Goal: Task Accomplishment & Management: Use online tool/utility

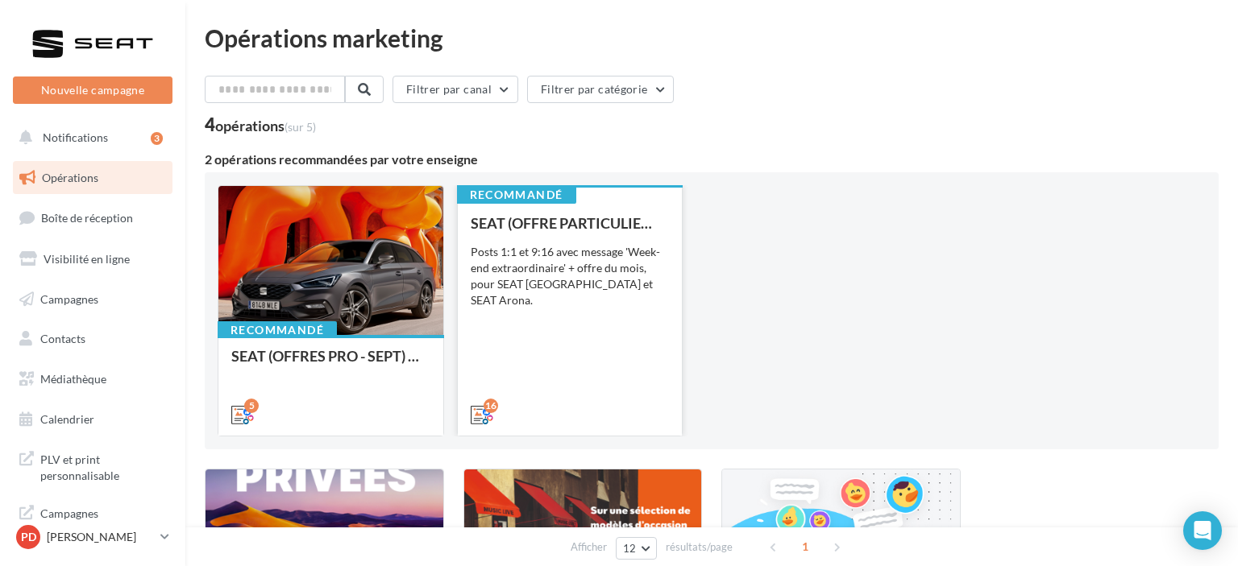
click at [533, 323] on div "SEAT (OFFRE PARTICULIER - SEPT) - SOCIAL MEDIA Posts 1:1 et 9:16 avec message '…" at bounding box center [570, 318] width 199 height 206
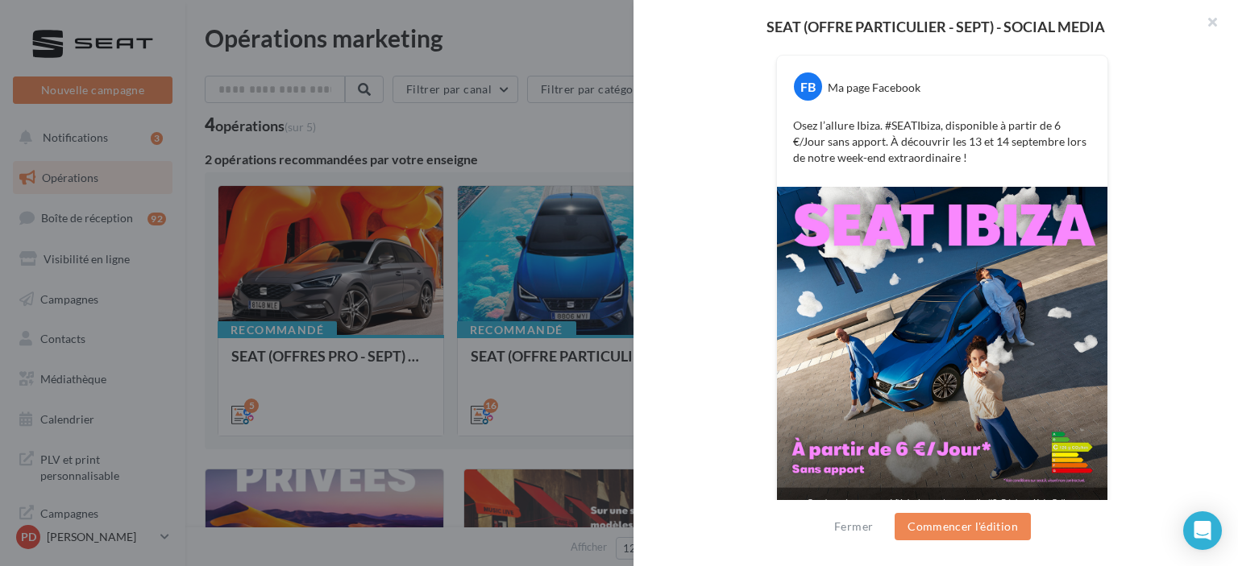
scroll to position [328, 0]
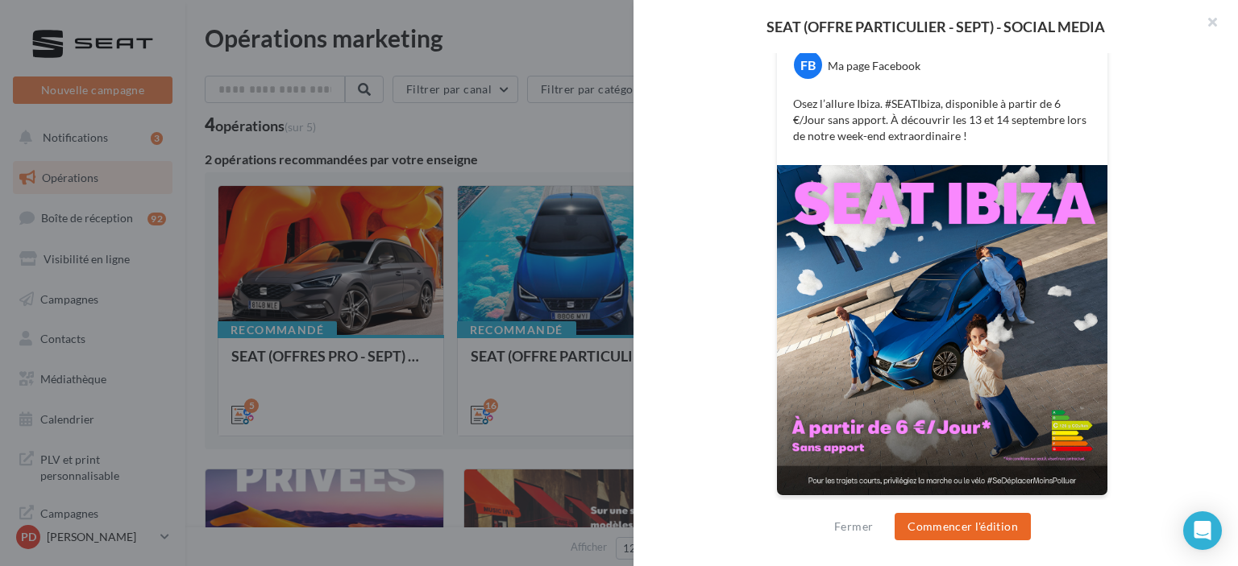
click at [969, 524] on button "Commencer l'édition" at bounding box center [962, 526] width 136 height 27
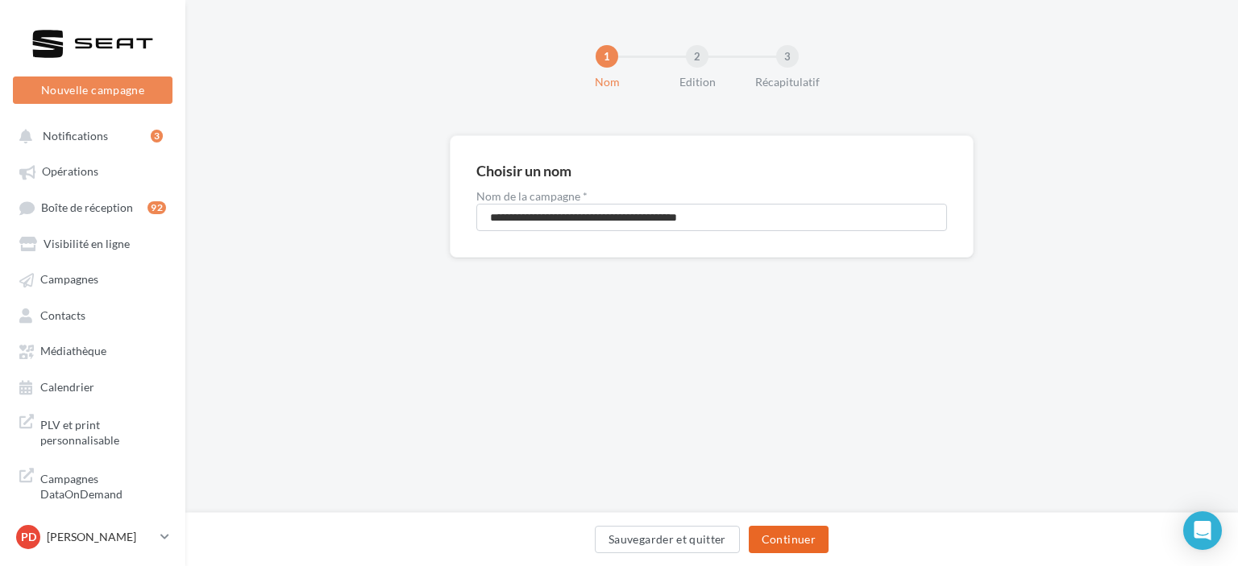
click at [786, 533] on button "Continuer" at bounding box center [789, 539] width 80 height 27
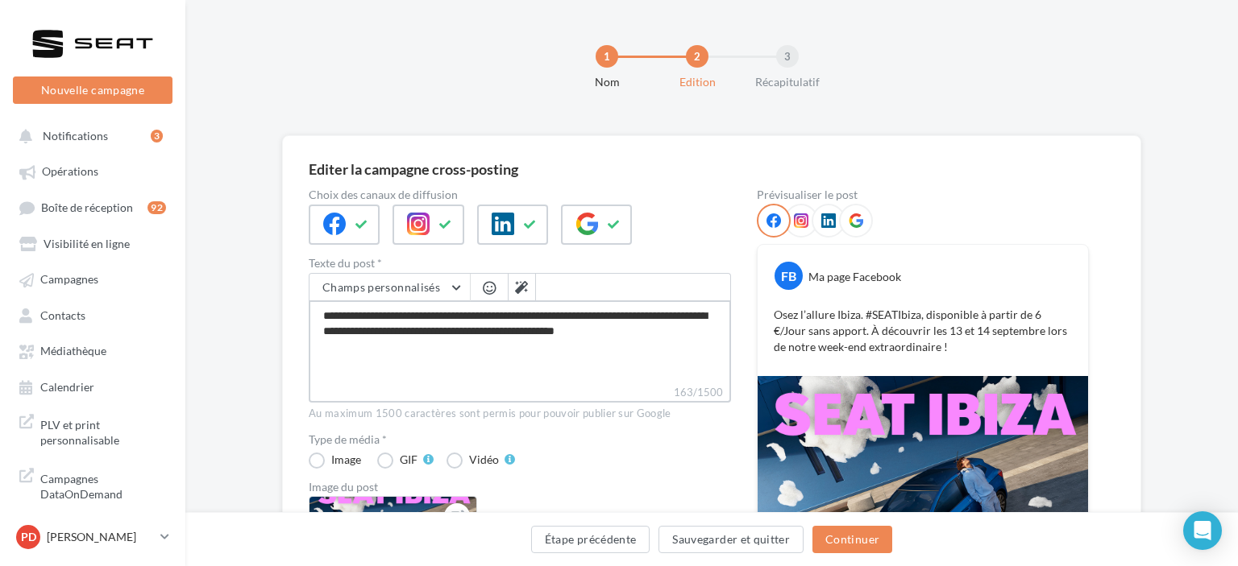
click at [705, 342] on textarea "**********" at bounding box center [520, 343] width 422 height 84
type textarea "**********"
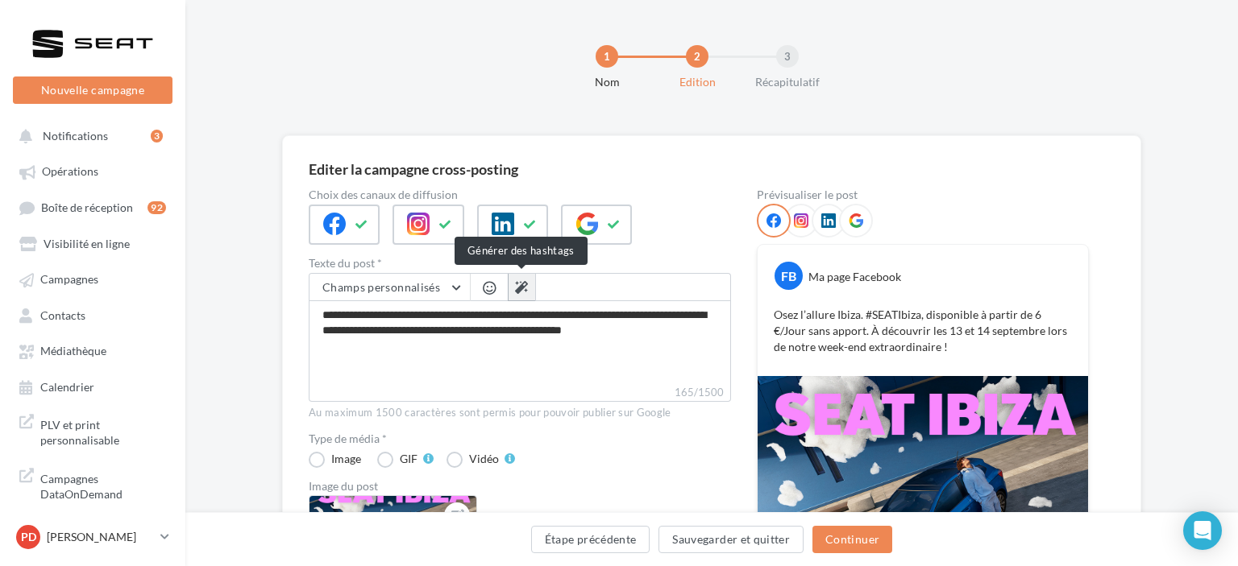
click at [521, 290] on icon at bounding box center [521, 287] width 13 height 13
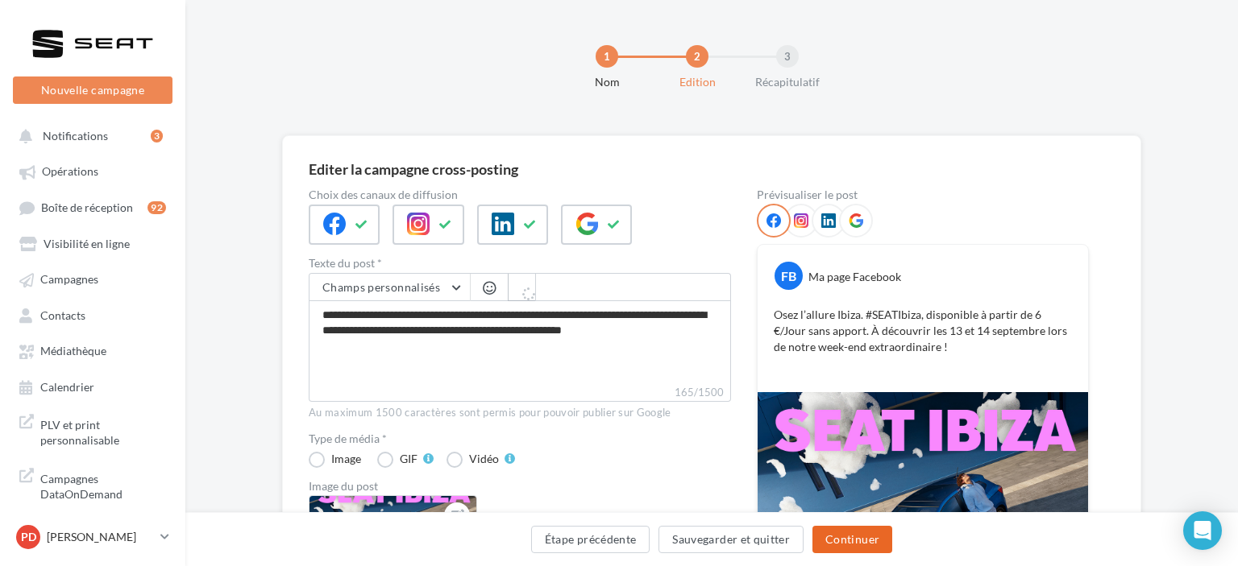
type textarea "**********"
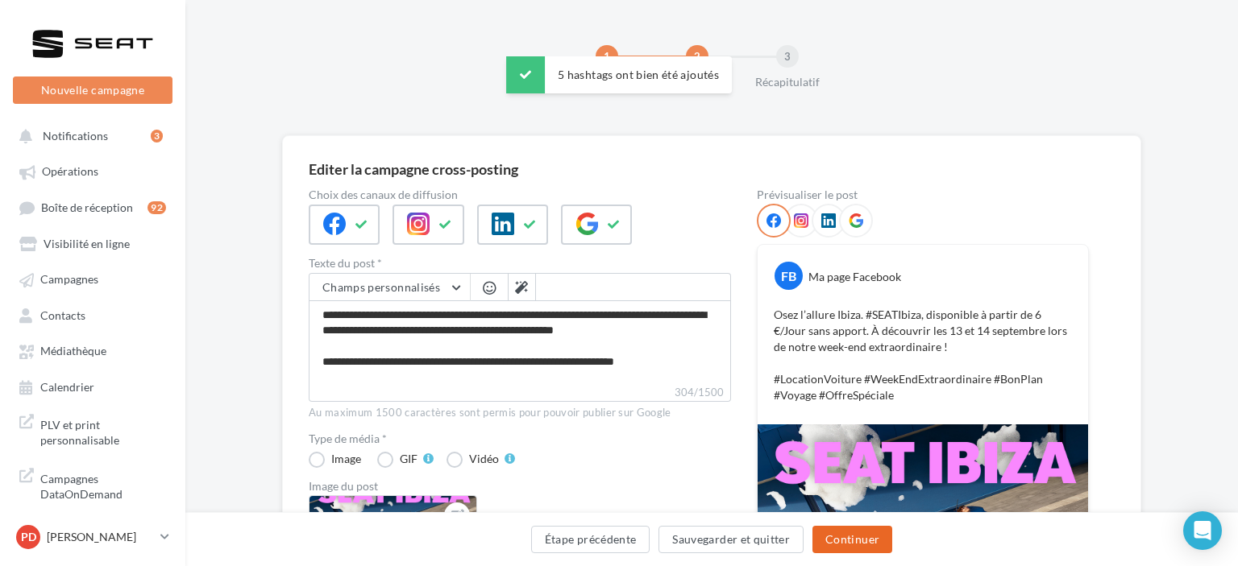
click at [857, 538] on button "Continuer" at bounding box center [852, 539] width 80 height 27
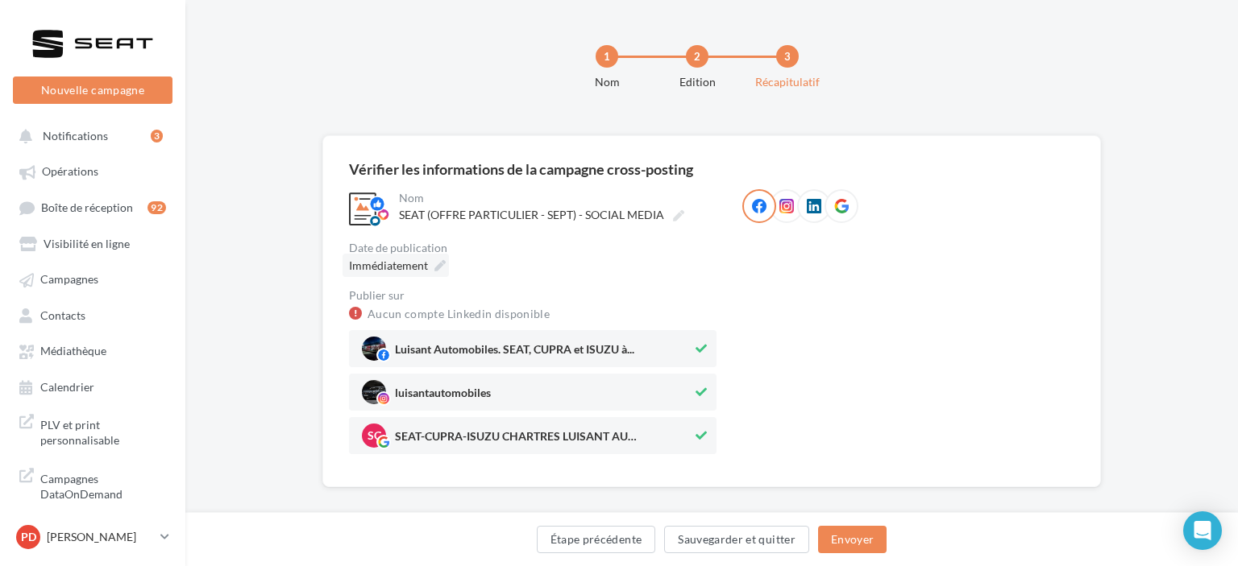
click at [435, 266] on icon at bounding box center [439, 265] width 11 height 11
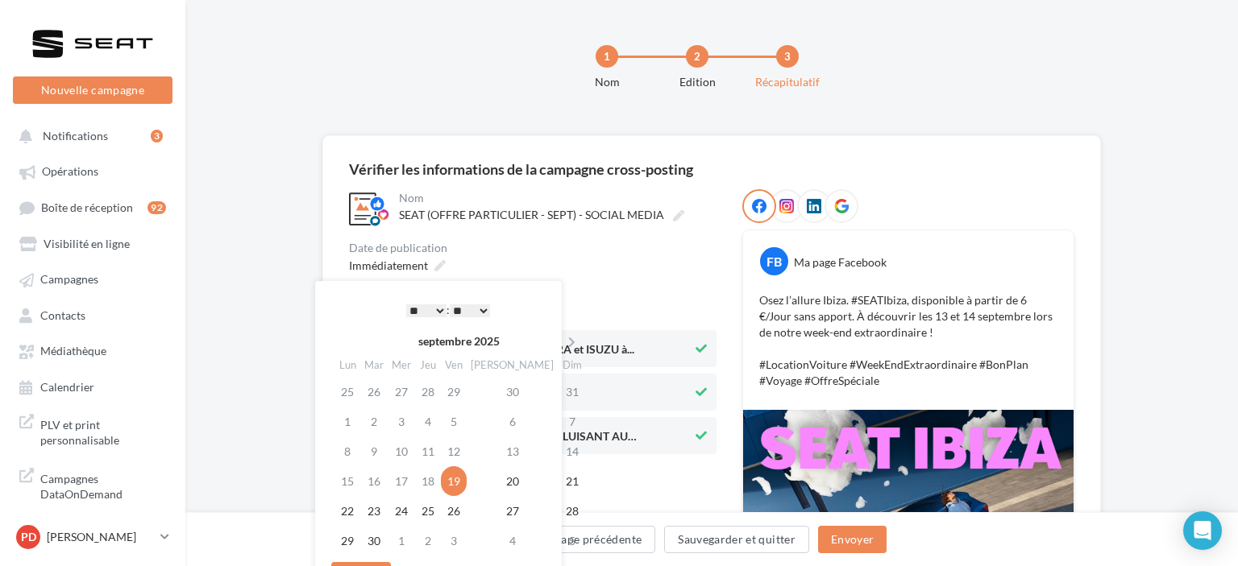
click at [406, 305] on select "* * * * * * * * * * ** ** ** ** ** ** ** ** ** ** ** ** ** **" at bounding box center [426, 311] width 40 height 13
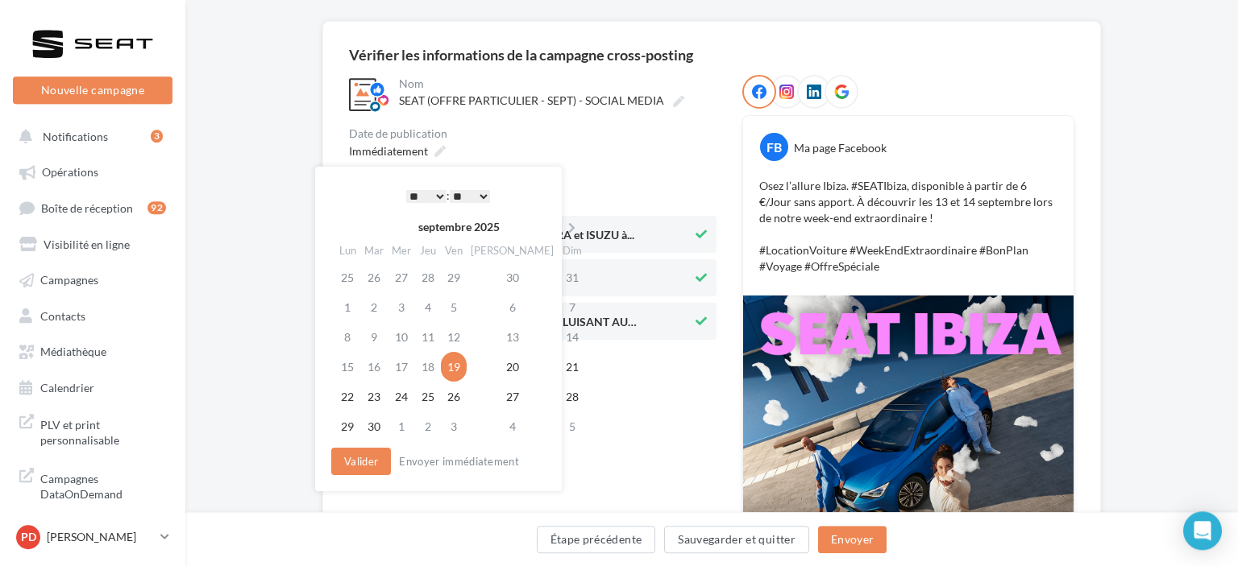
scroll to position [255, 0]
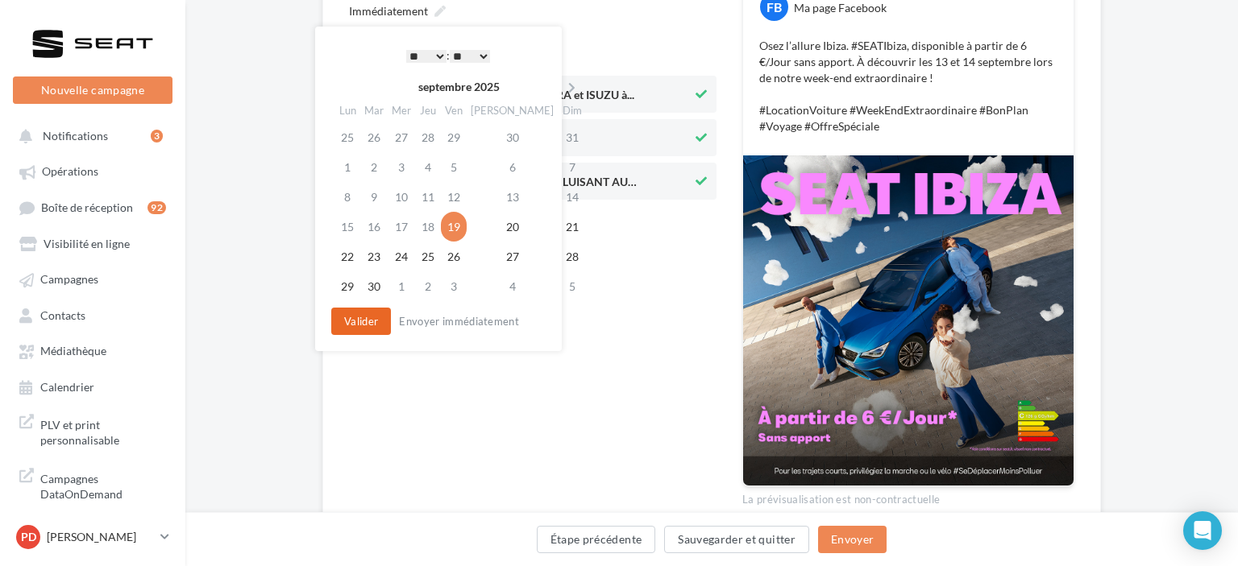
click at [361, 317] on button "Valider" at bounding box center [361, 321] width 60 height 27
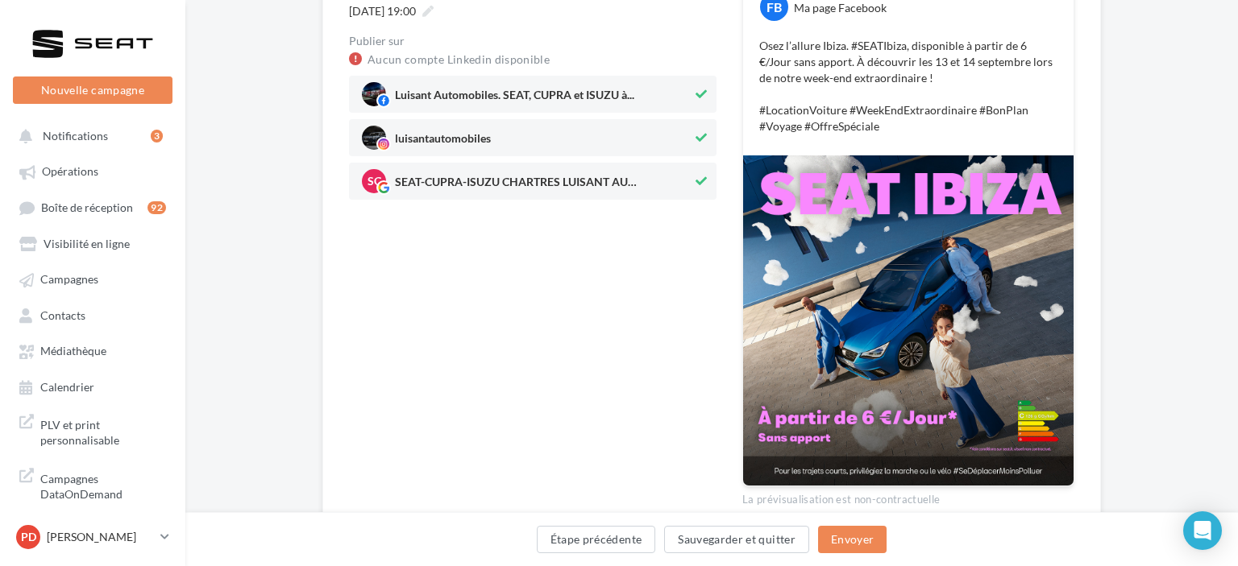
click at [838, 518] on div "Étape précédente Sauvegarder et quitter Envoyer" at bounding box center [711, 539] width 1052 height 54
click at [856, 546] on button "Envoyer" at bounding box center [852, 539] width 68 height 27
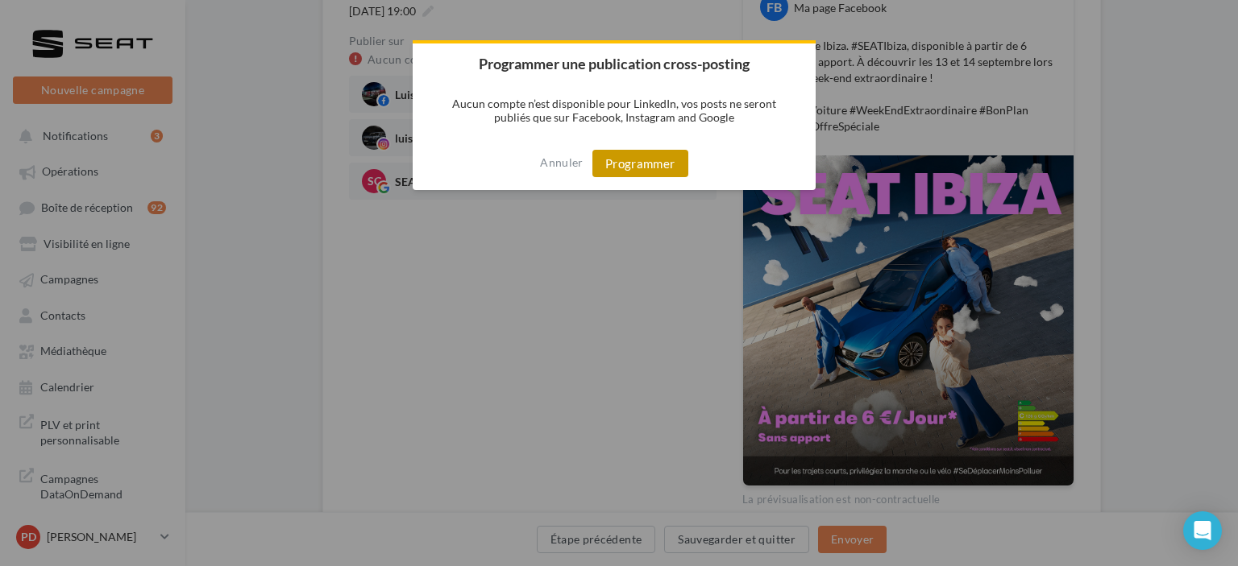
click at [643, 166] on button "Programmer" at bounding box center [640, 163] width 96 height 27
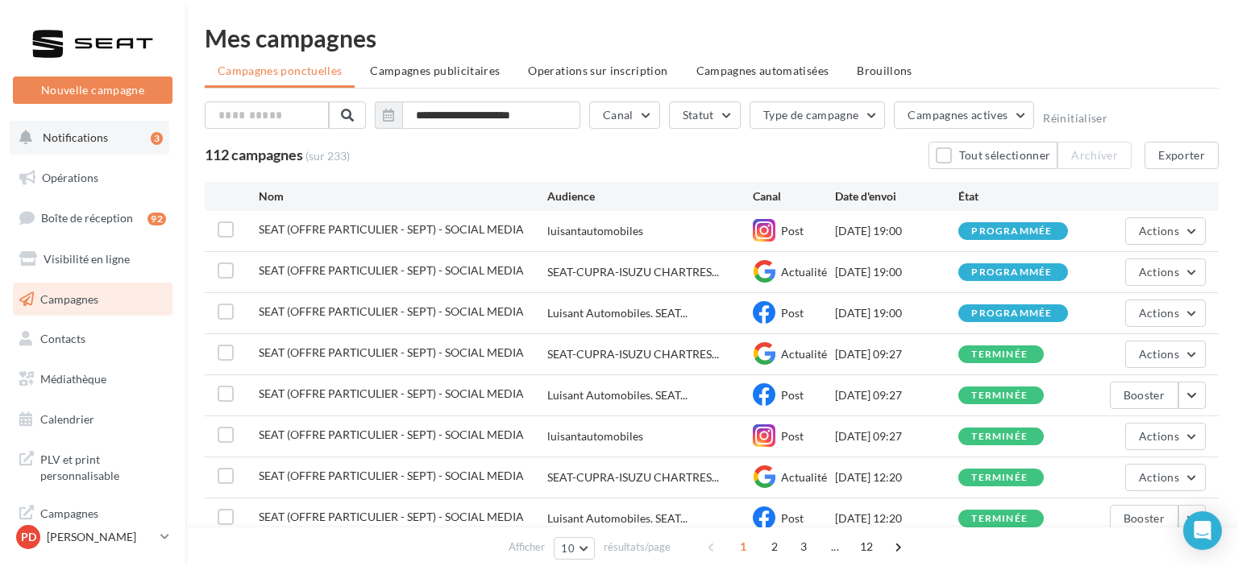
click at [56, 146] on button "Notifications 3" at bounding box center [90, 138] width 160 height 34
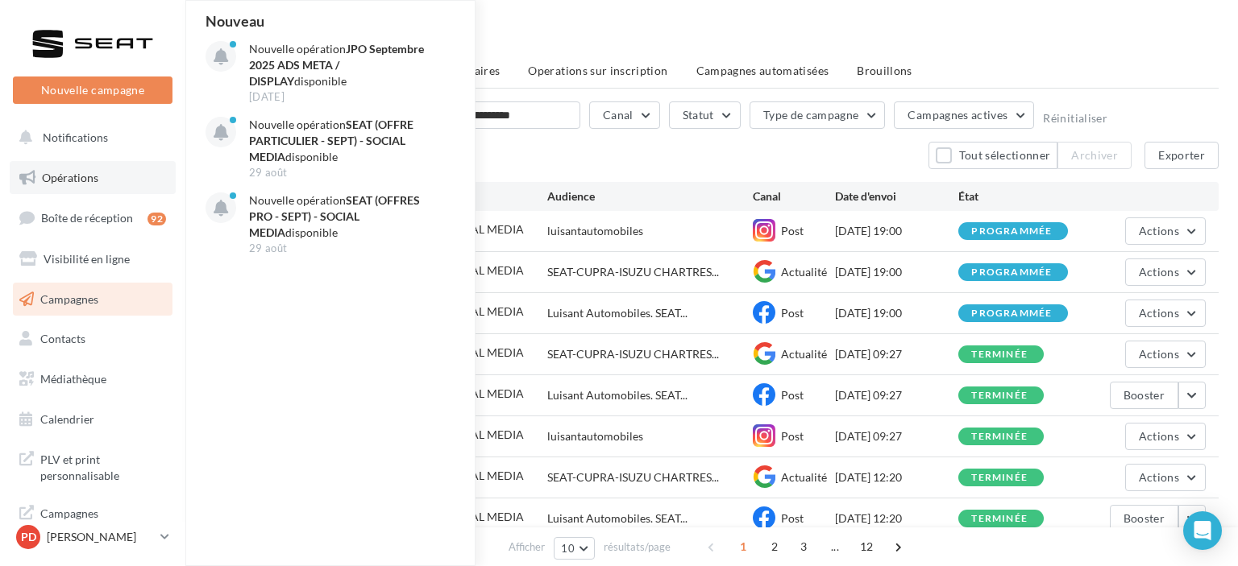
click at [82, 176] on span "Opérations" at bounding box center [70, 178] width 56 height 14
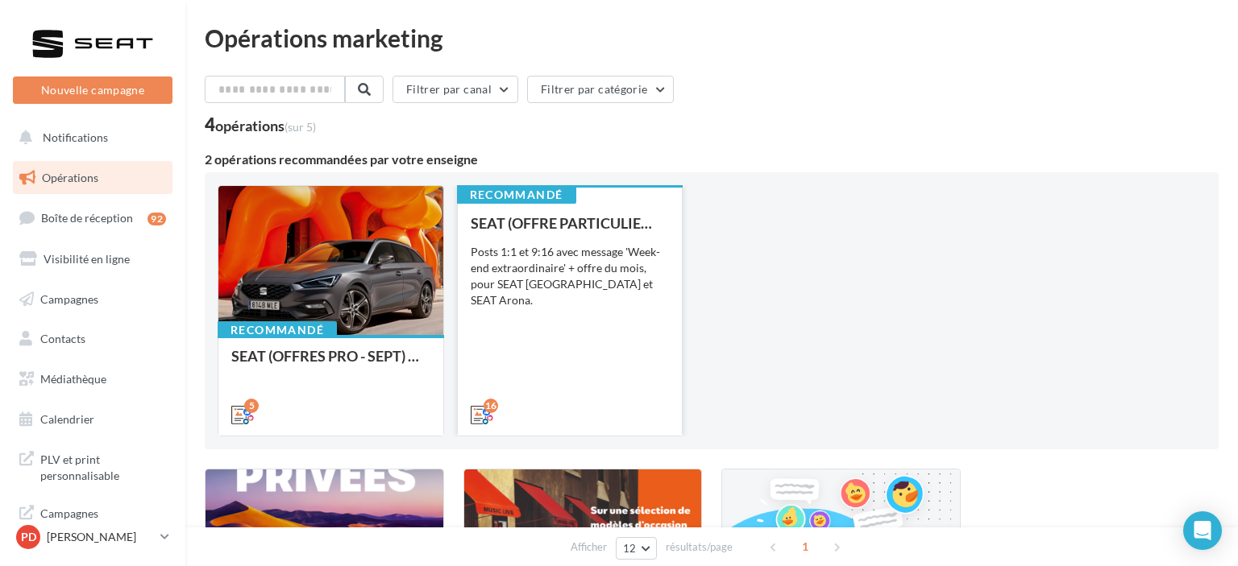
click at [600, 345] on div "SEAT (OFFRE PARTICULIER - SEPT) - SOCIAL MEDIA Posts 1:1 et 9:16 avec message '…" at bounding box center [570, 318] width 199 height 206
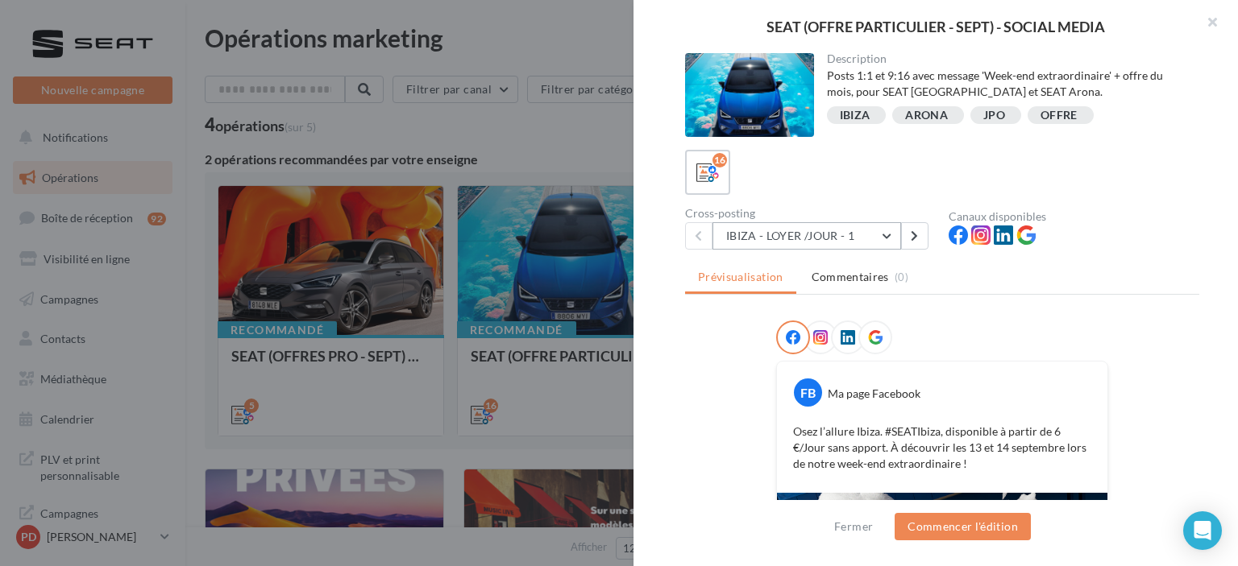
click at [865, 234] on button "IBIZA - LOYER /JOUR - 1" at bounding box center [806, 235] width 189 height 27
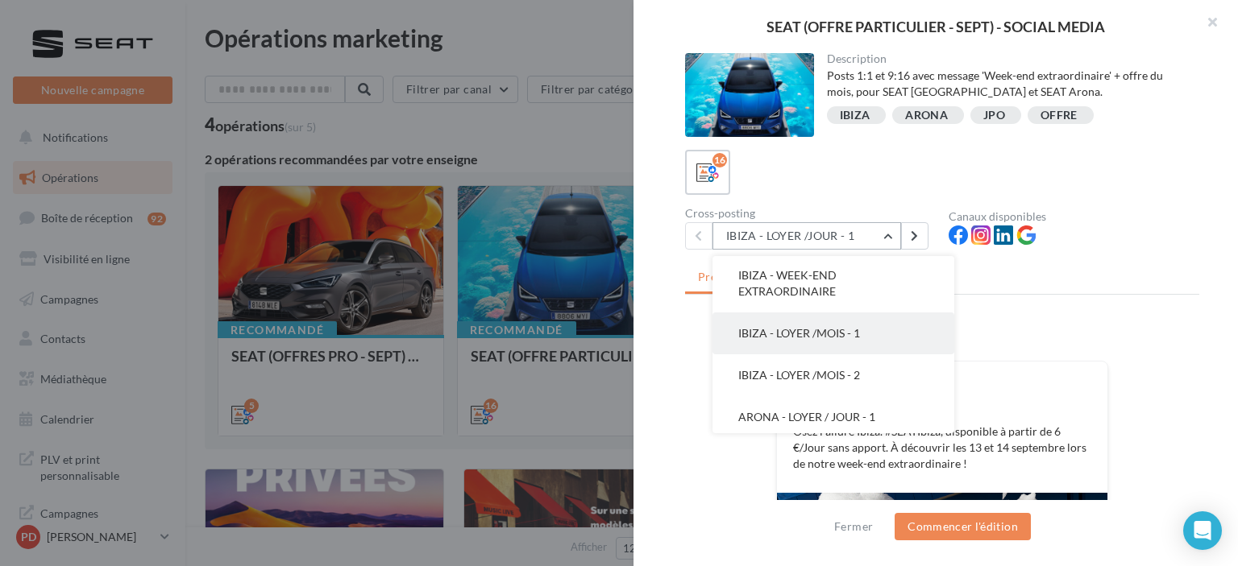
scroll to position [162, 0]
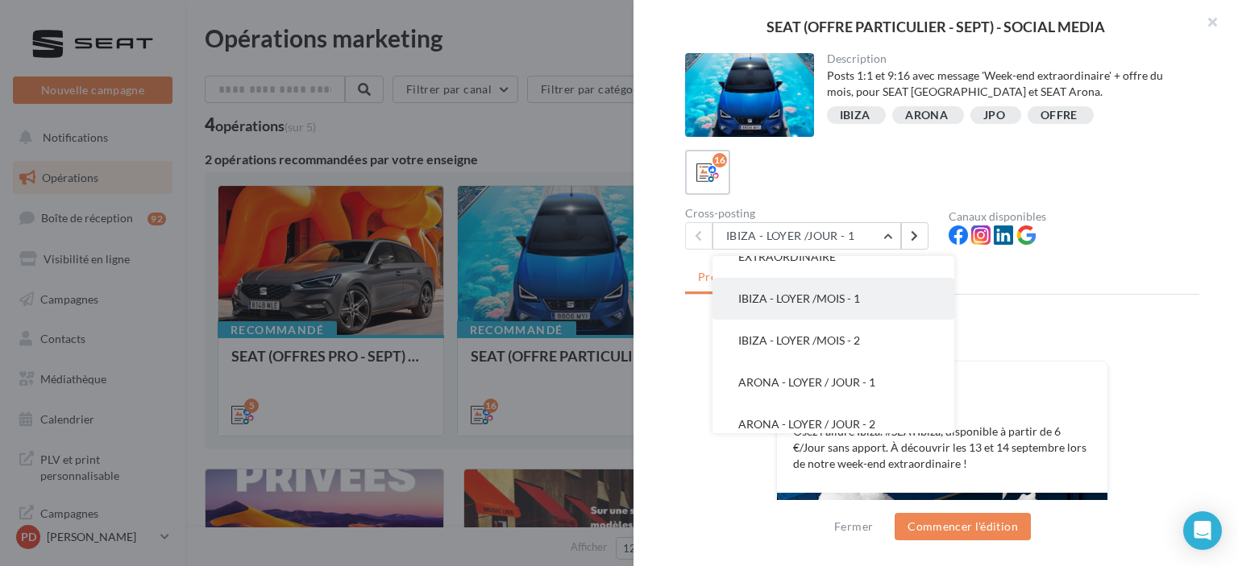
click at [822, 303] on span "IBIZA - LOYER /MOIS - 1" at bounding box center [799, 299] width 122 height 14
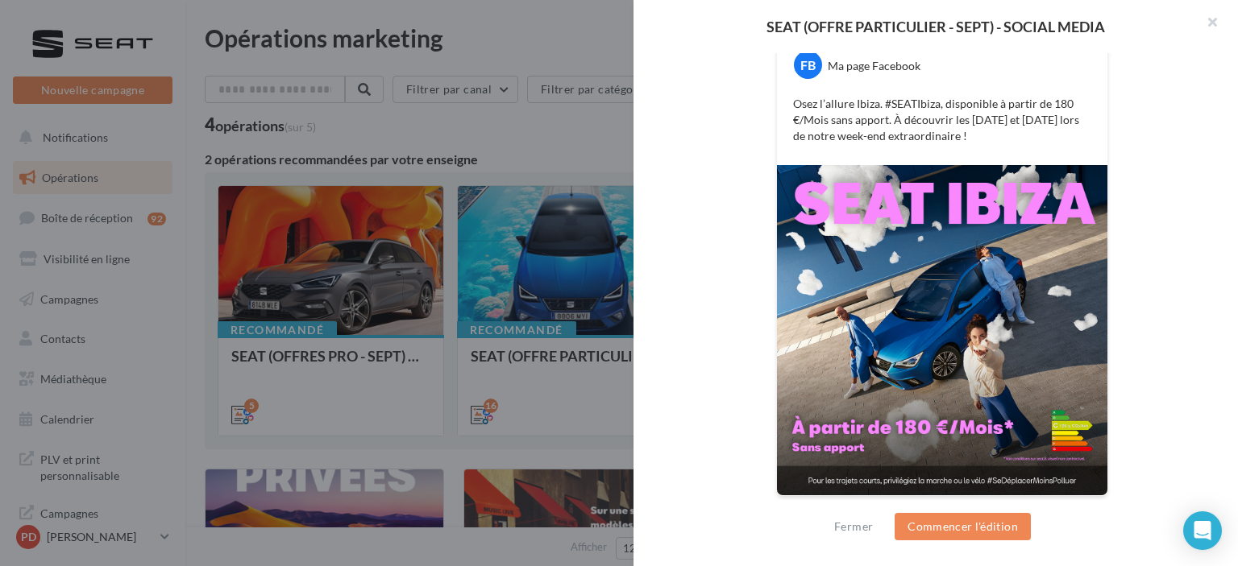
scroll to position [165, 0]
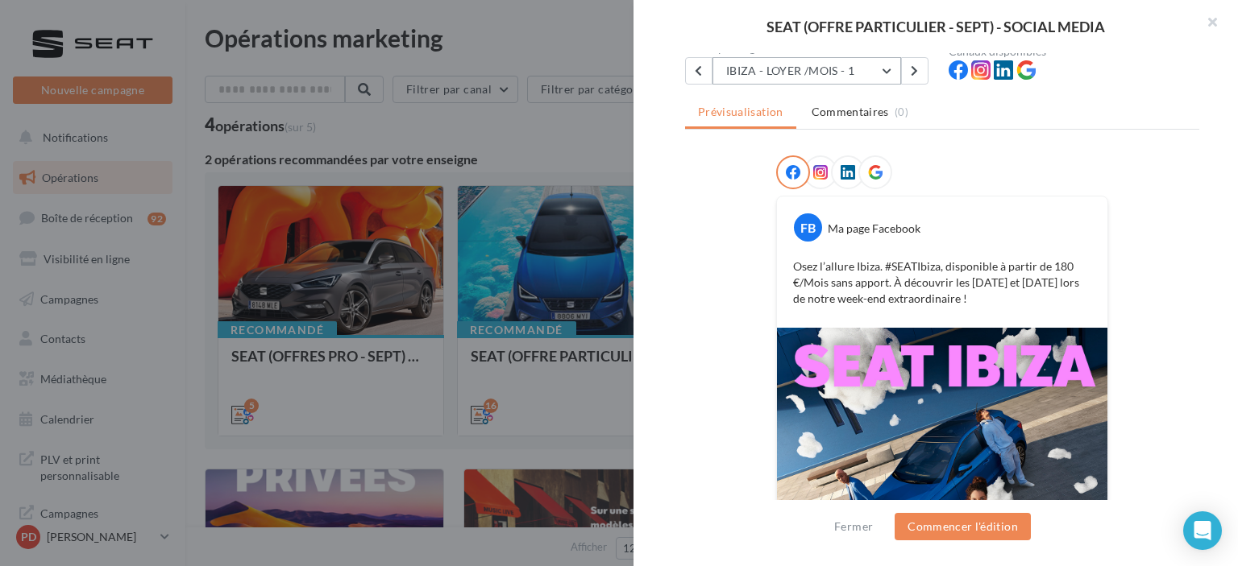
click at [794, 74] on button "IBIZA - LOYER /MOIS - 1" at bounding box center [806, 70] width 189 height 27
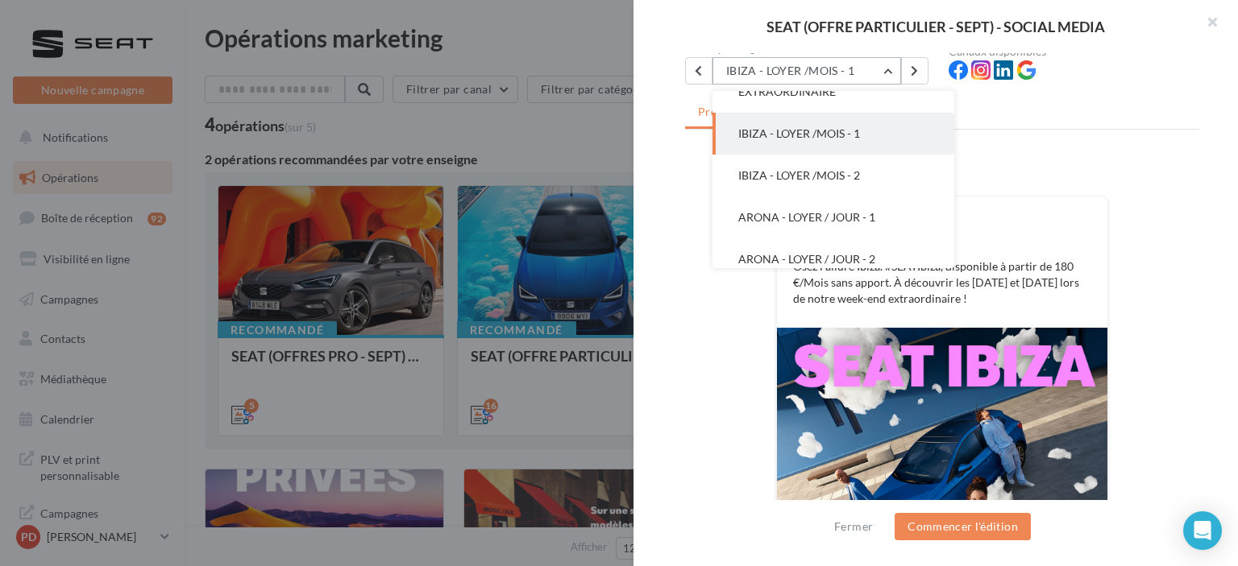
scroll to position [126, 0]
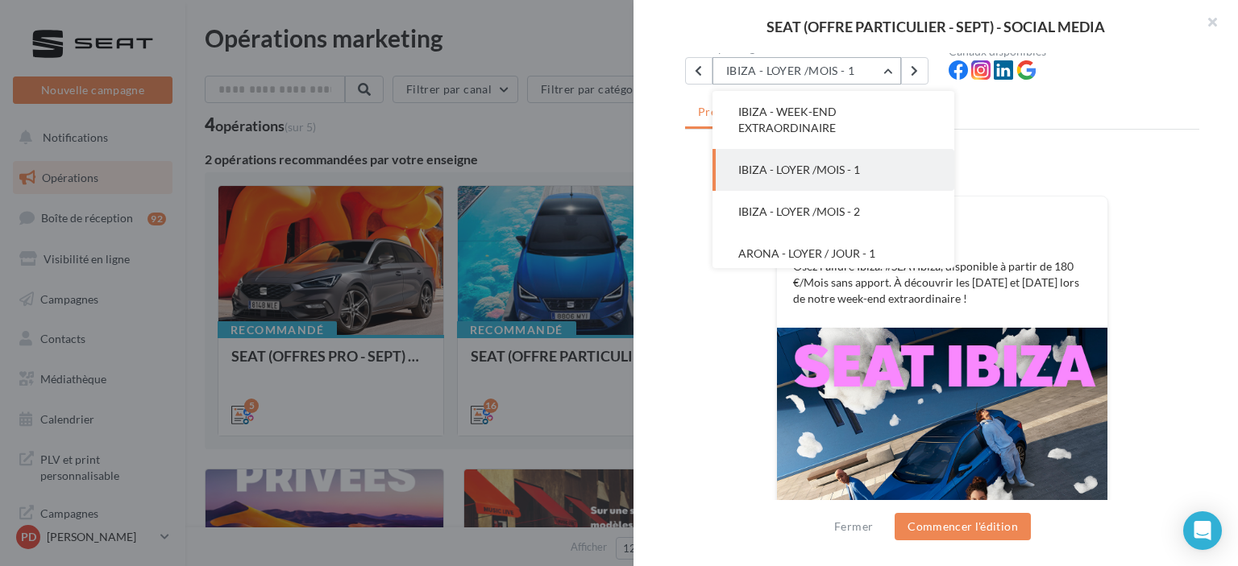
click at [797, 211] on span "IBIZA - LOYER /MOIS - 2" at bounding box center [799, 212] width 122 height 14
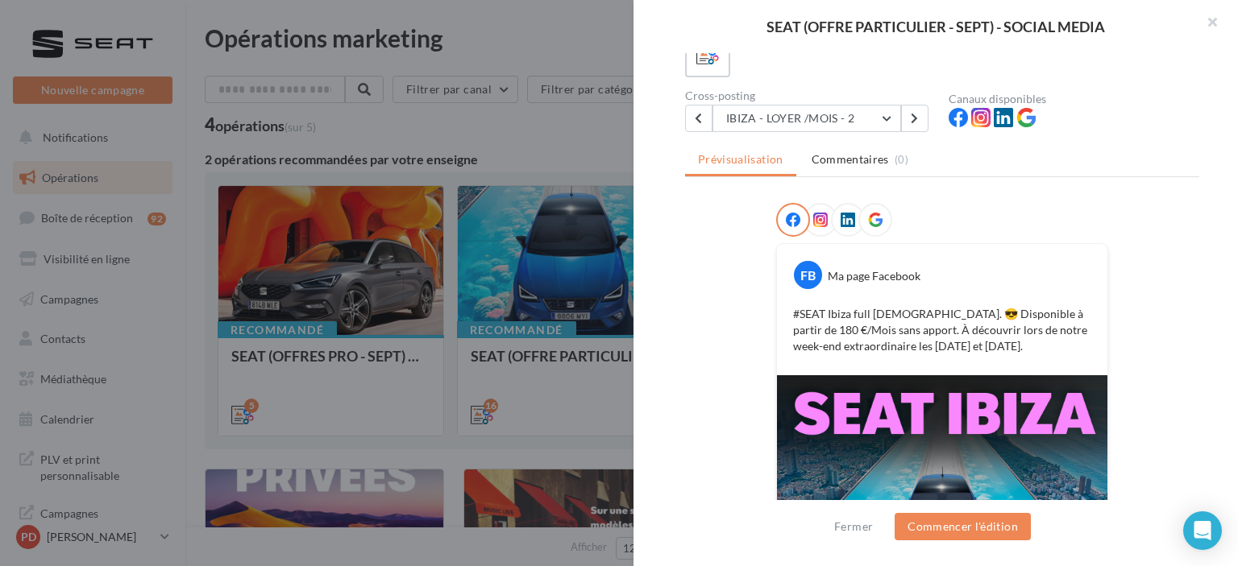
scroll to position [3, 0]
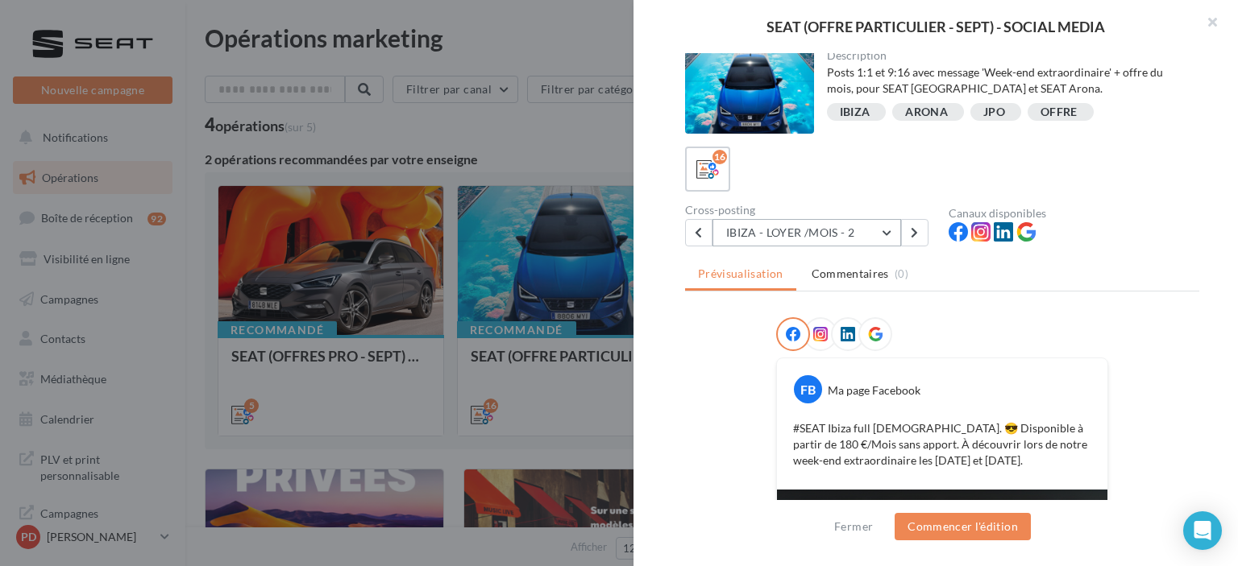
click at [817, 237] on button "IBIZA - LOYER /MOIS - 2" at bounding box center [806, 232] width 189 height 27
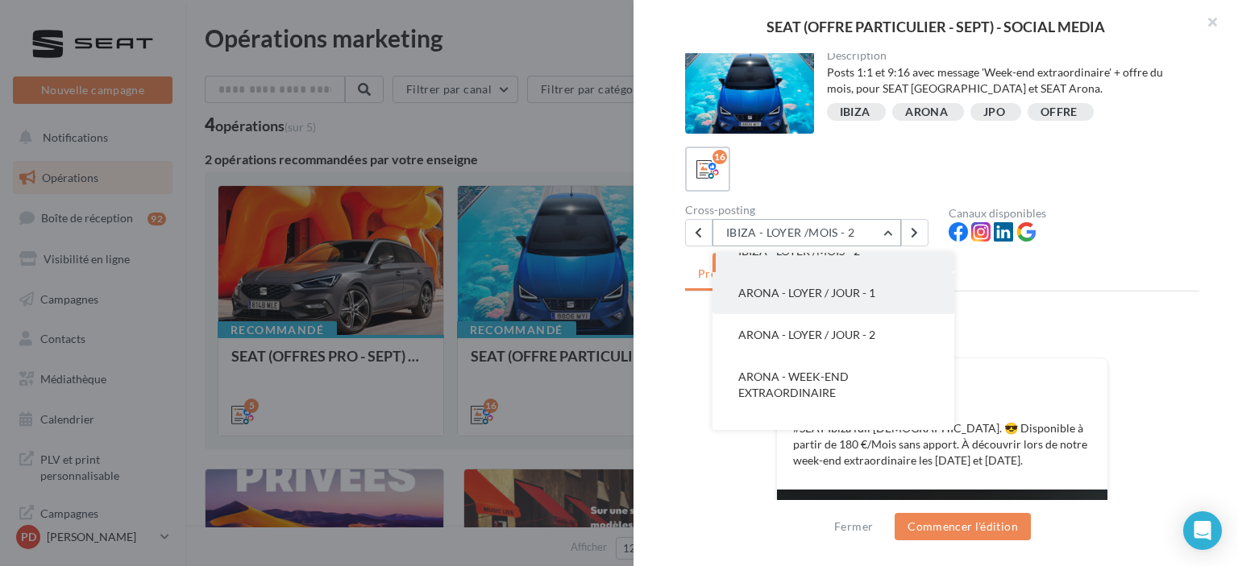
scroll to position [248, 0]
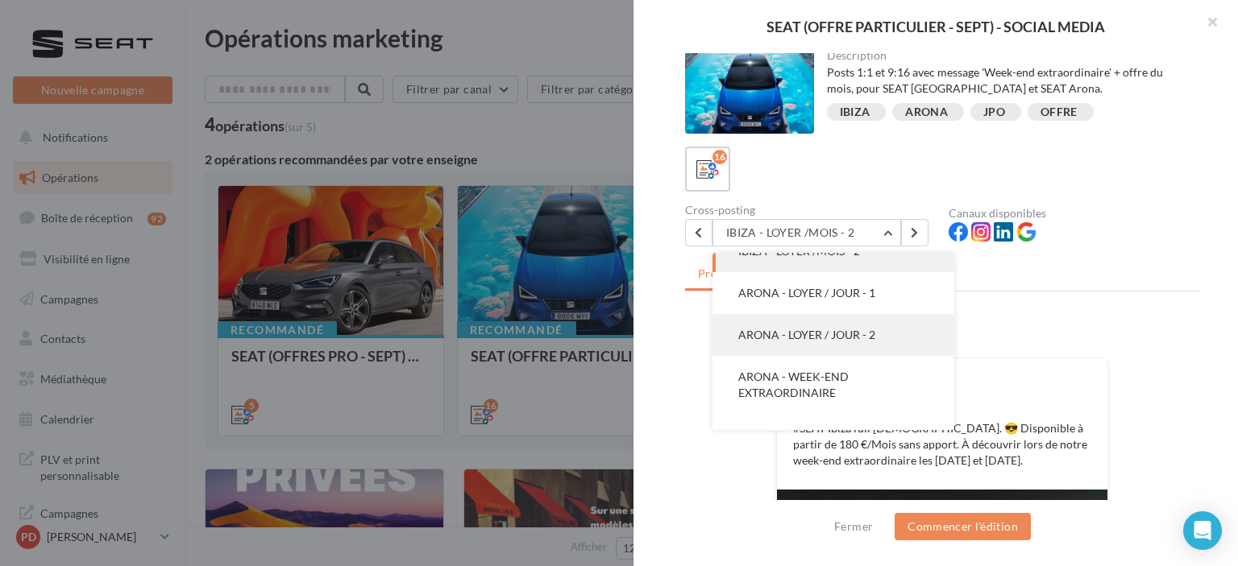
click at [830, 342] on button "ARONA - LOYER / JOUR - 2" at bounding box center [833, 335] width 242 height 42
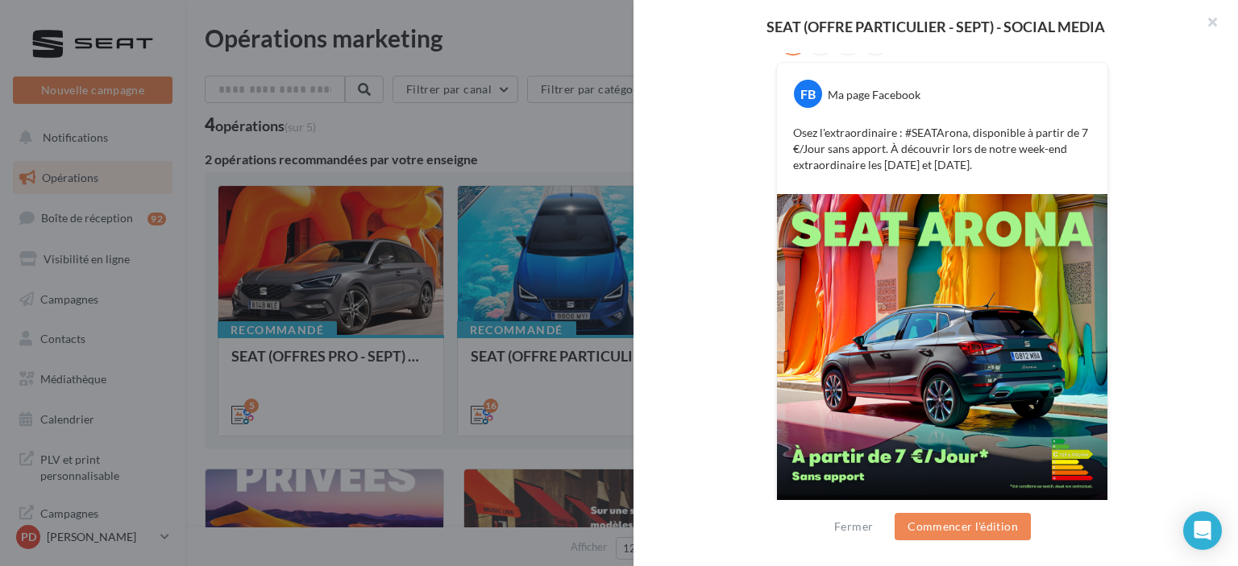
scroll to position [328, 0]
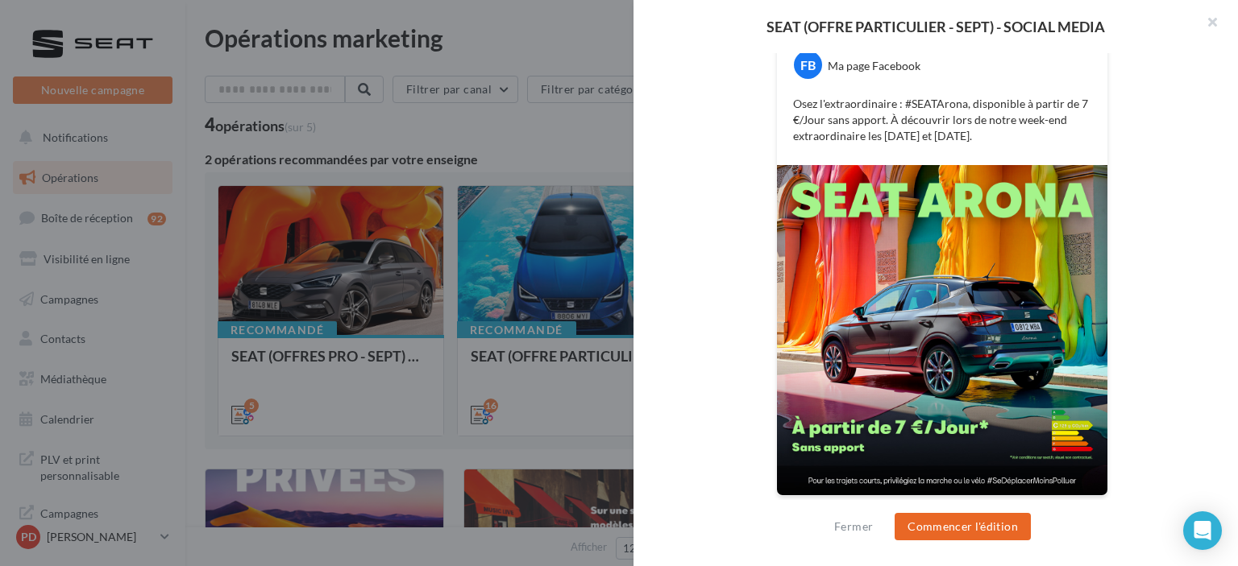
click at [962, 536] on button "Commencer l'édition" at bounding box center [962, 526] width 136 height 27
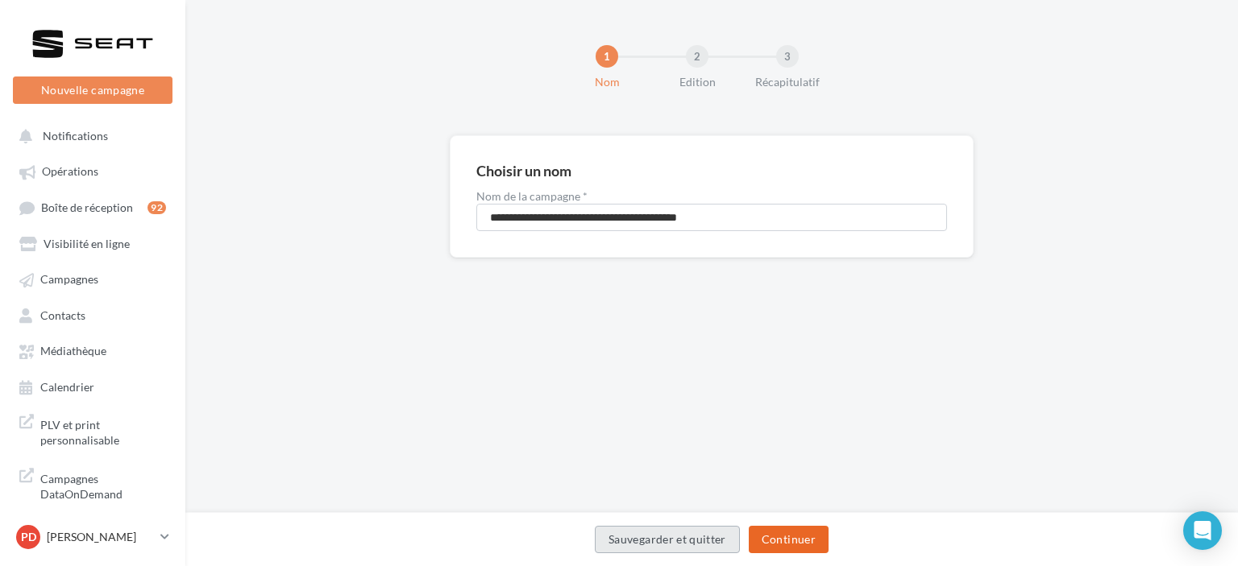
click at [800, 541] on button "Continuer" at bounding box center [789, 539] width 80 height 27
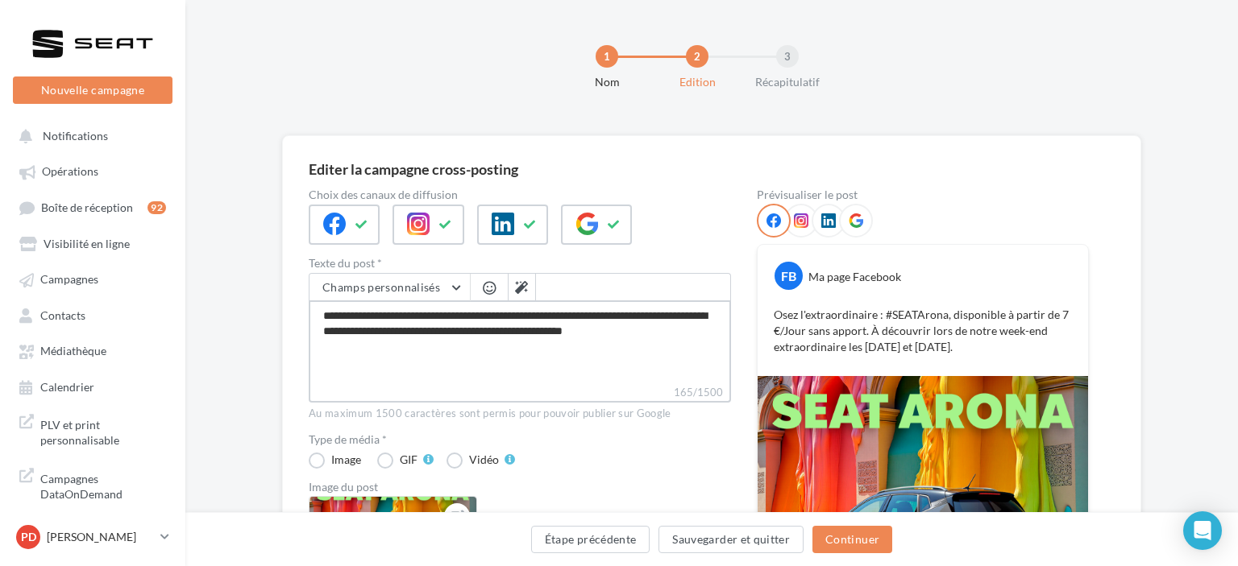
click at [691, 340] on textarea "**********" at bounding box center [520, 343] width 422 height 84
type textarea "**********"
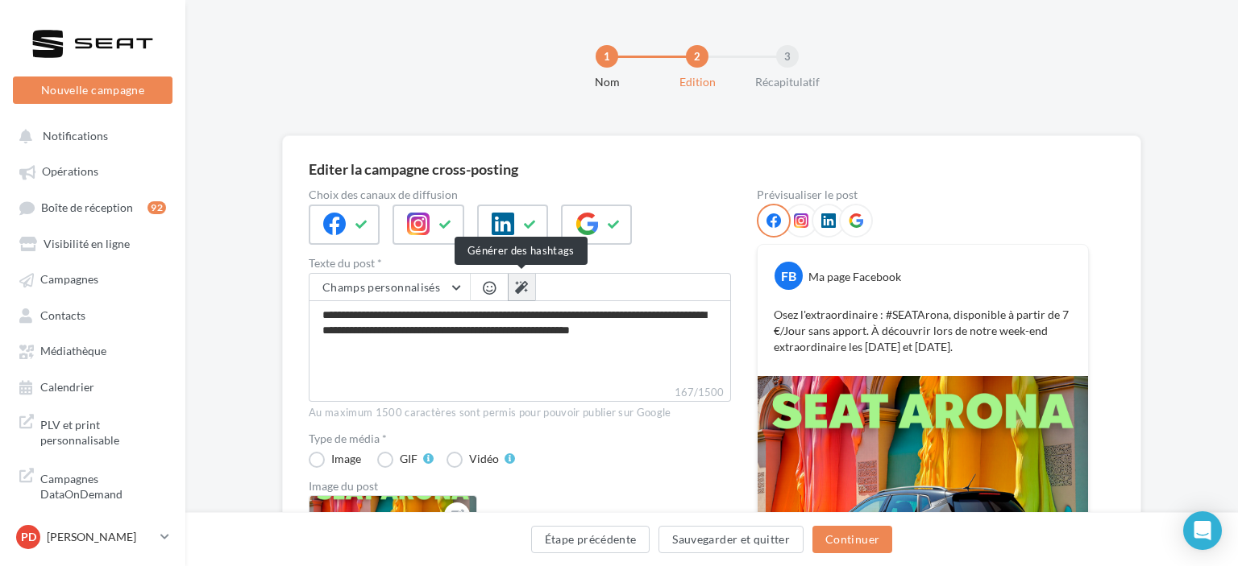
click at [525, 288] on icon at bounding box center [521, 287] width 13 height 13
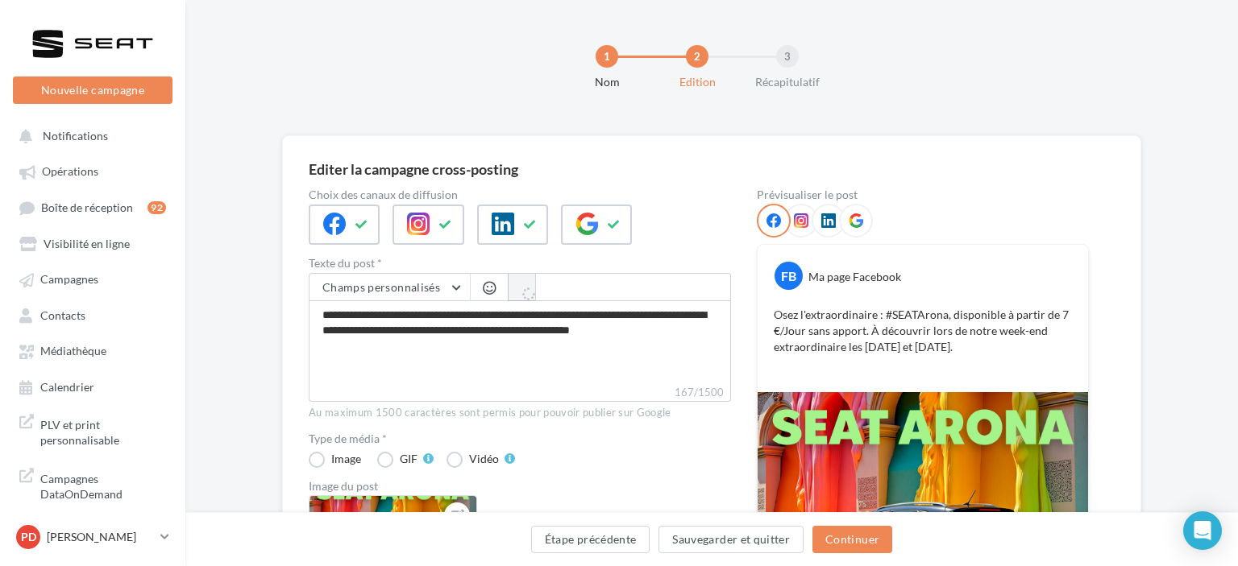
type textarea "**********"
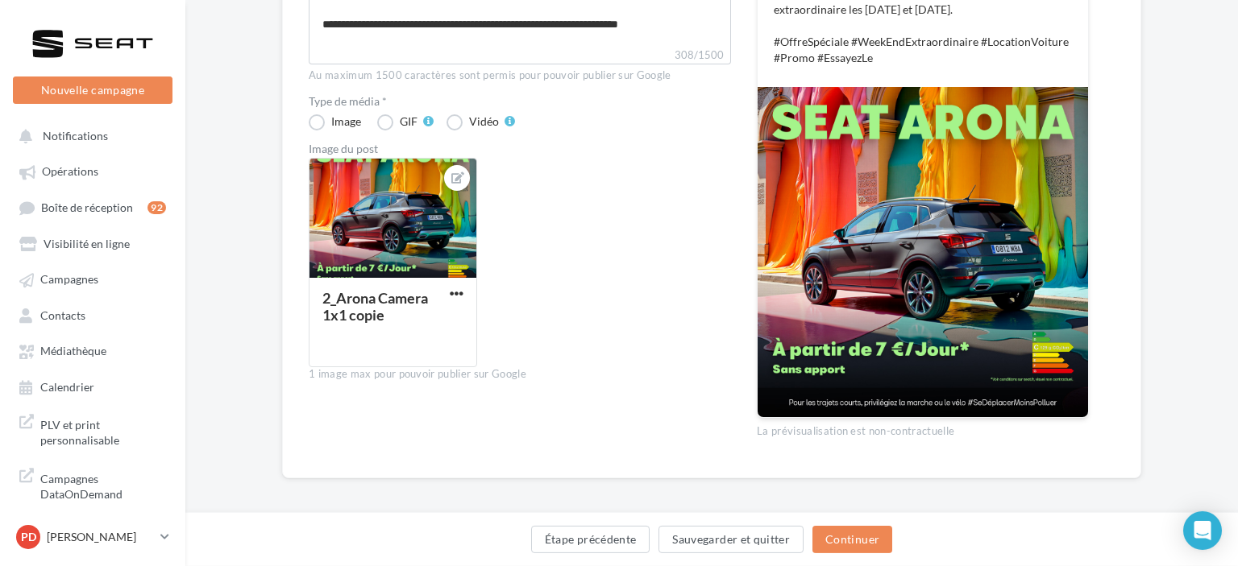
scroll to position [343, 0]
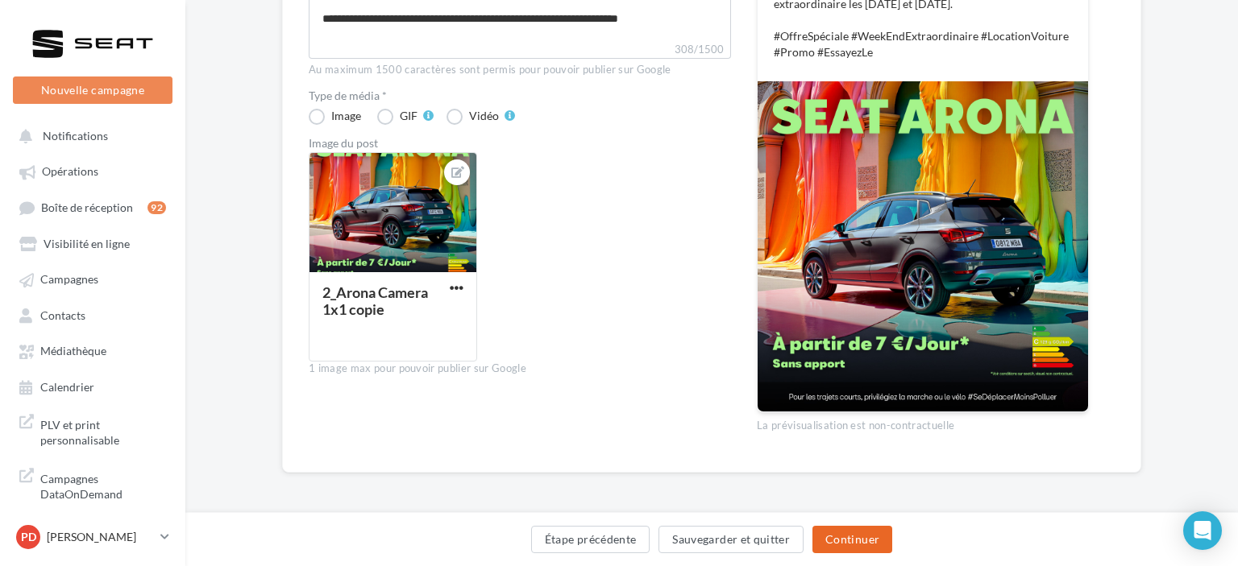
click at [857, 537] on button "Continuer" at bounding box center [852, 539] width 80 height 27
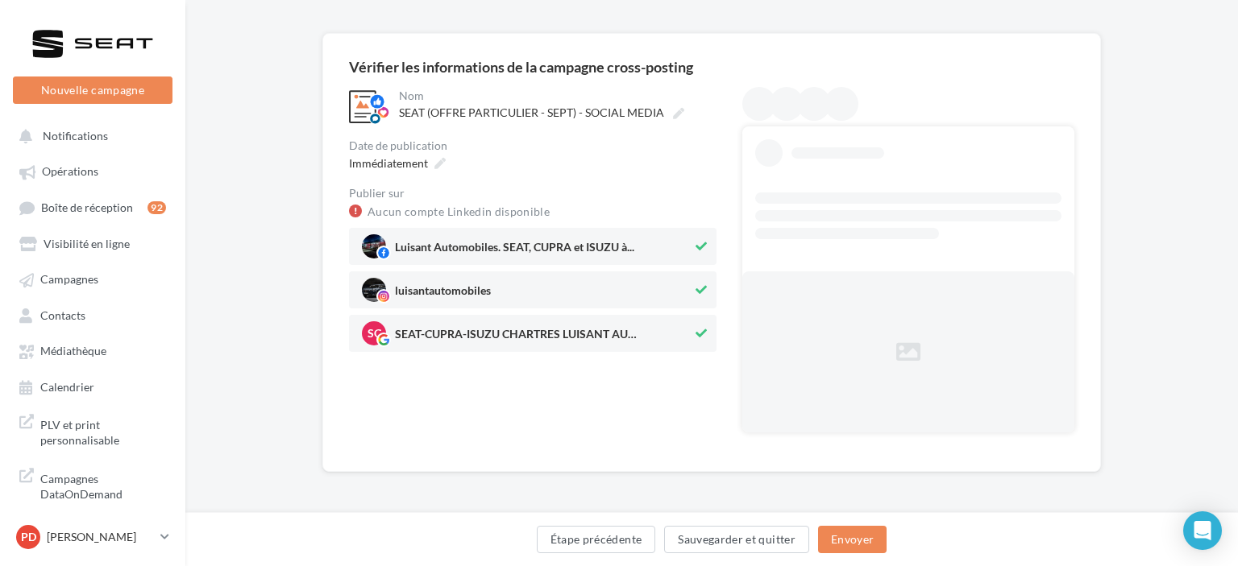
scroll to position [16, 0]
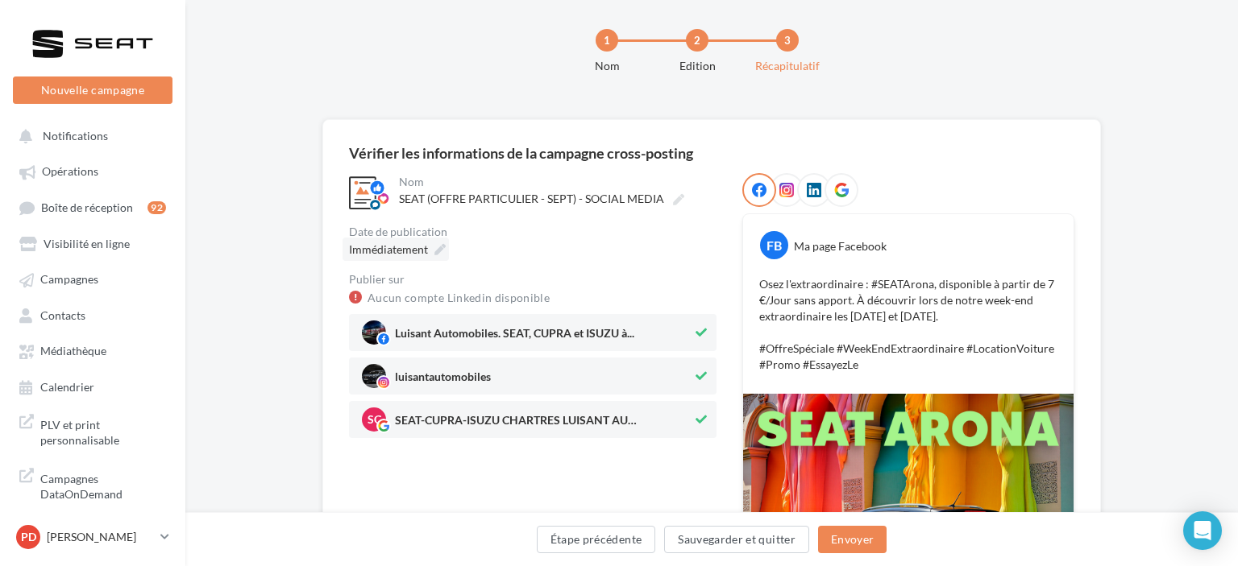
click at [444, 251] on icon at bounding box center [439, 249] width 11 height 11
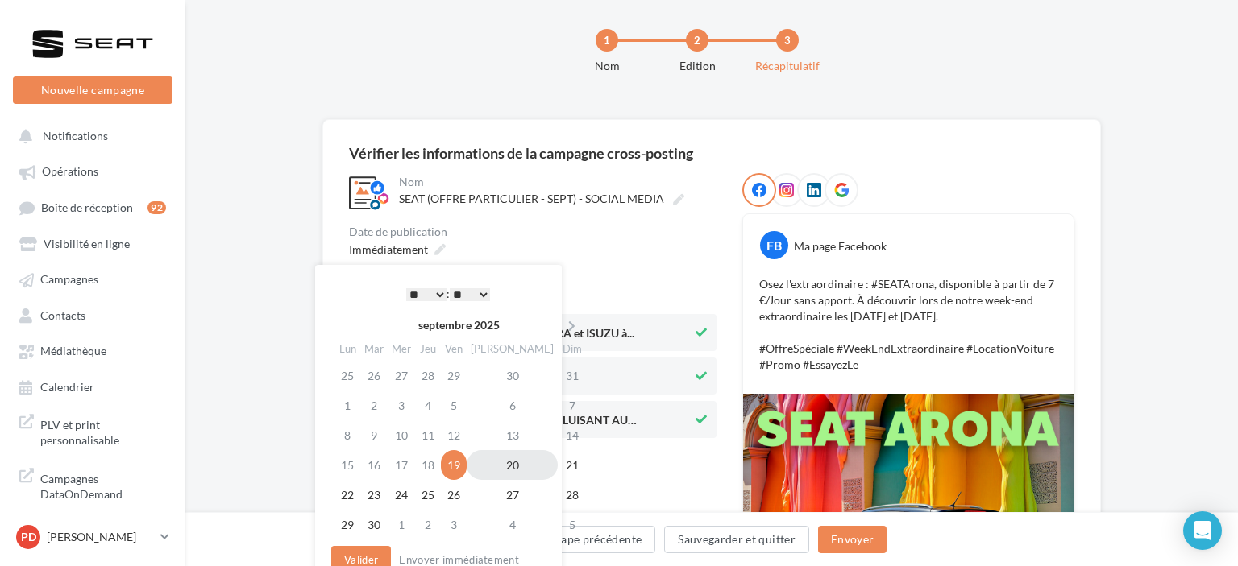
click at [495, 466] on td "20" at bounding box center [512, 465] width 91 height 30
click at [406, 288] on select "* * * * * * * * * * ** ** ** ** ** ** ** ** ** ** ** ** ** **" at bounding box center [426, 294] width 40 height 13
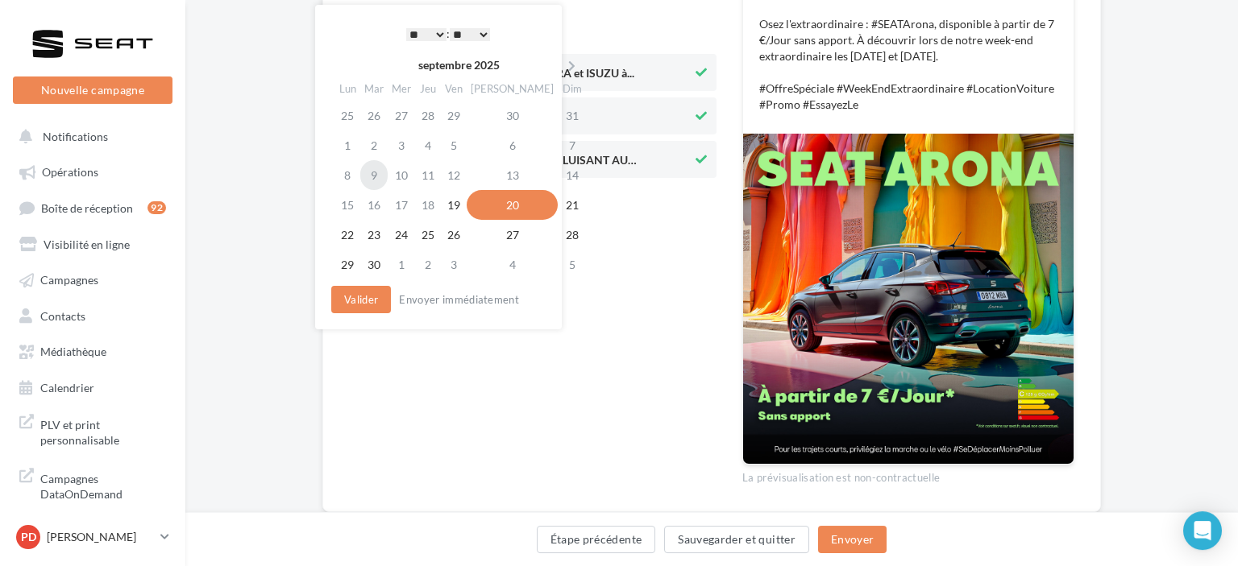
scroll to position [316, 0]
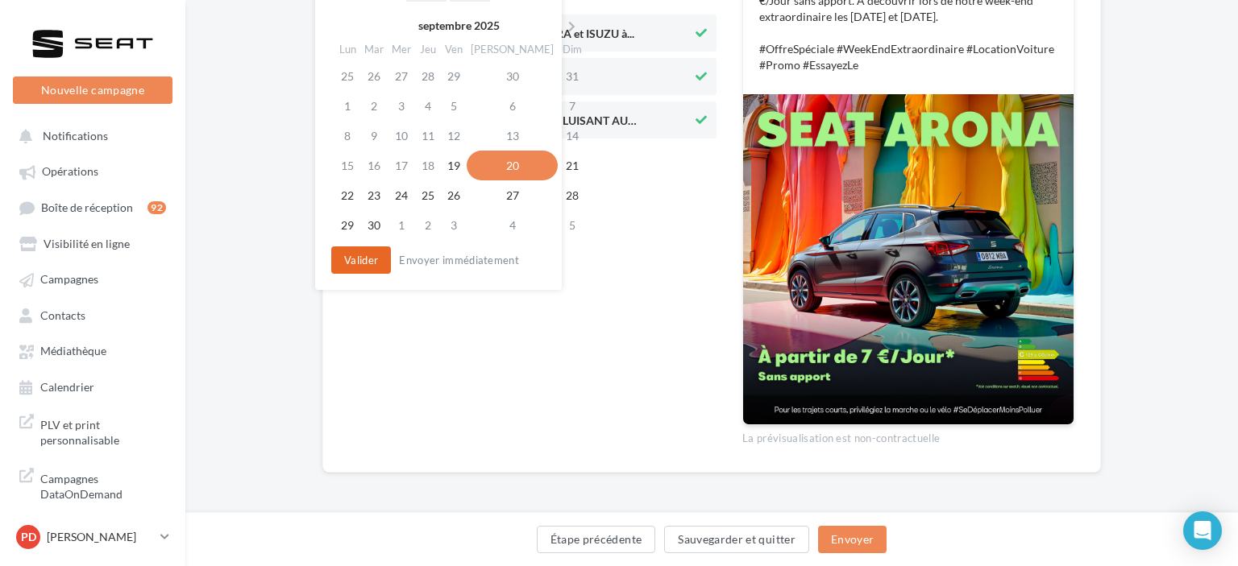
click at [359, 264] on button "Valider" at bounding box center [361, 260] width 60 height 27
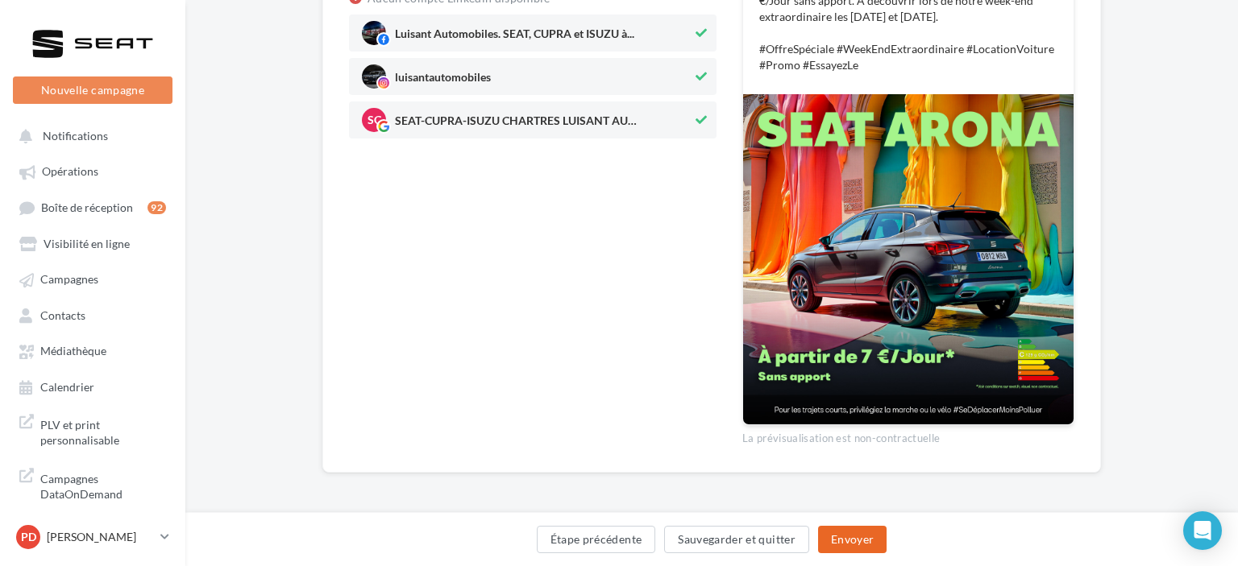
click at [872, 539] on button "Envoyer" at bounding box center [852, 539] width 68 height 27
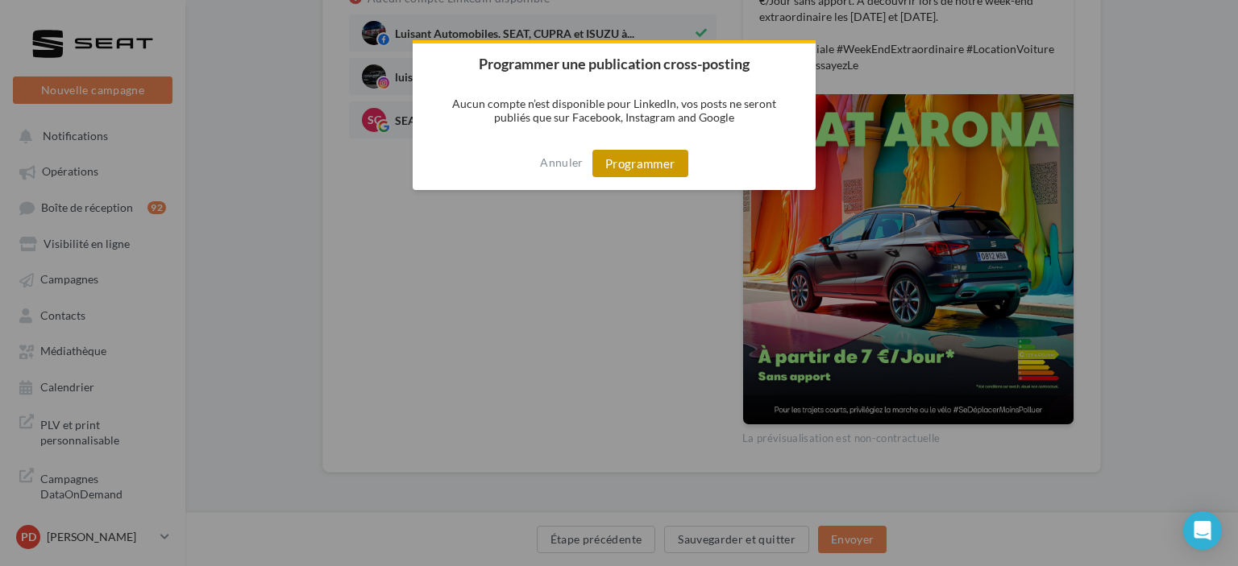
click at [644, 174] on button "Programmer" at bounding box center [640, 163] width 96 height 27
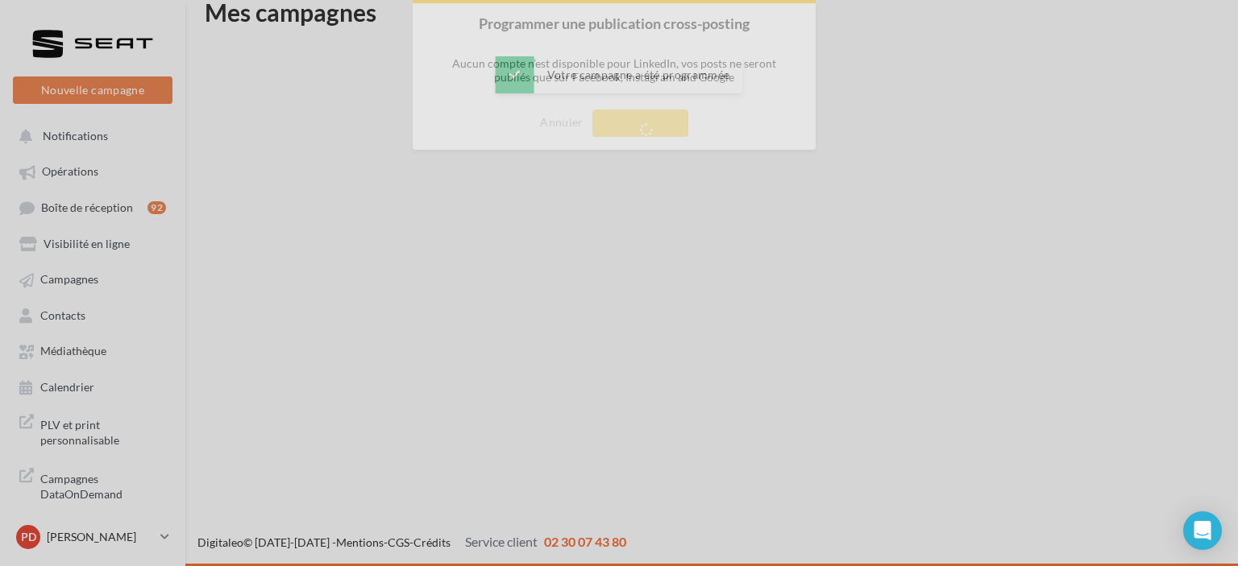
scroll to position [26, 0]
